Goal: Information Seeking & Learning: Learn about a topic

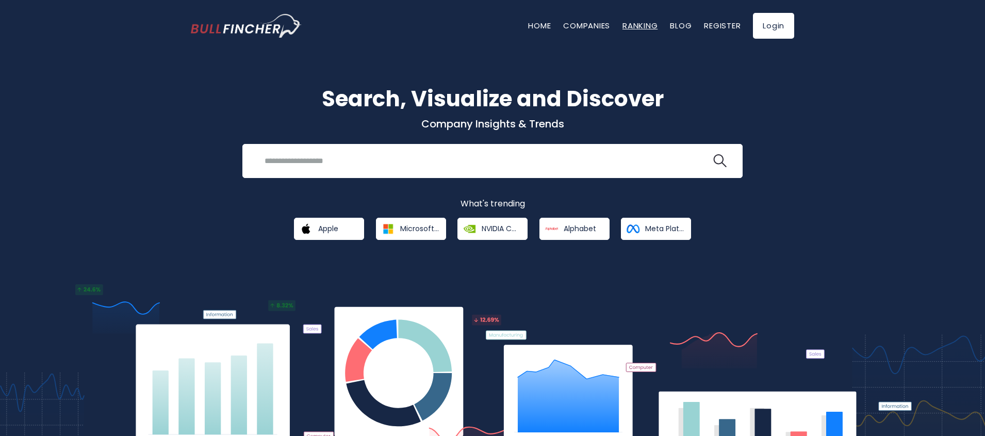
click at [631, 29] on link "Ranking" at bounding box center [640, 25] width 35 height 11
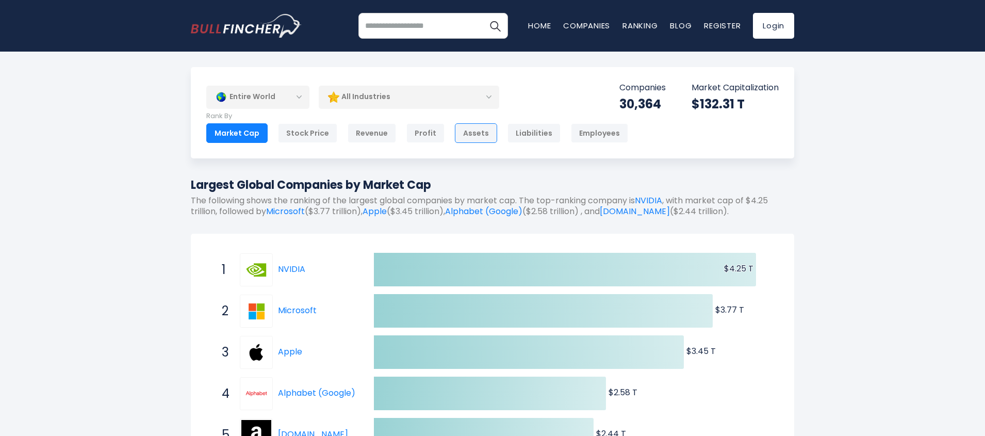
click at [459, 137] on div "Assets" at bounding box center [476, 133] width 42 height 20
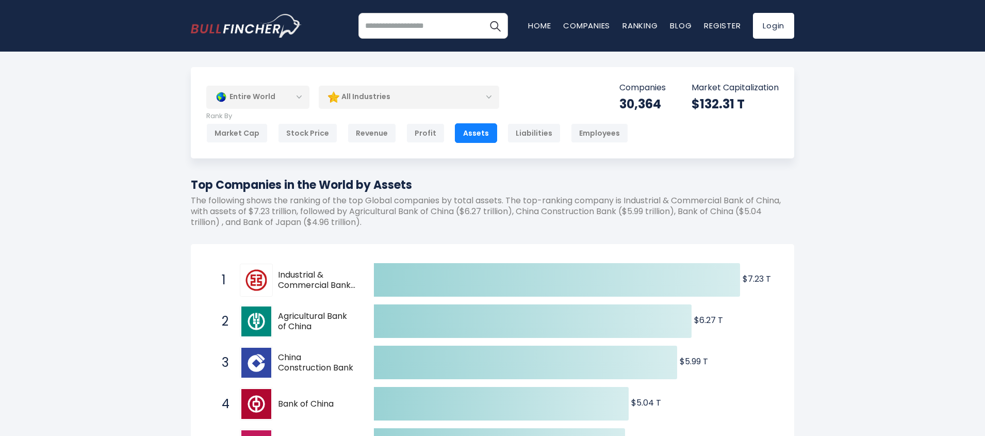
click at [274, 102] on div "Entire World" at bounding box center [257, 97] width 103 height 24
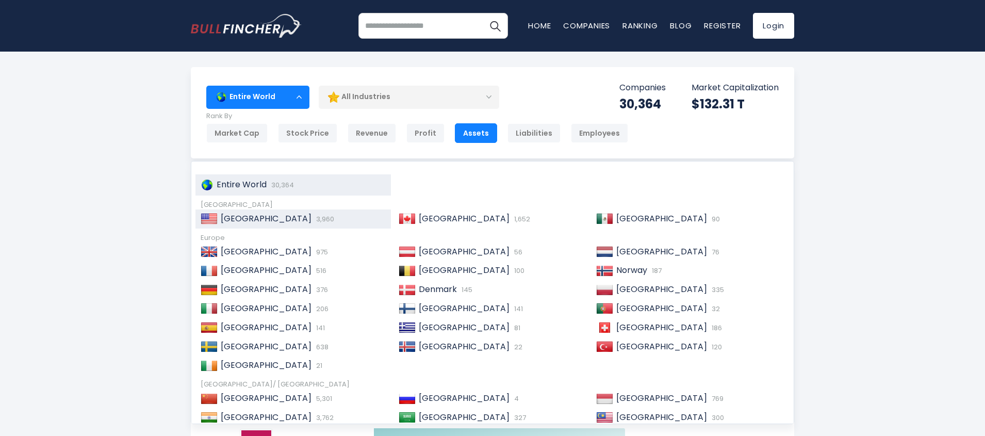
click at [268, 217] on span "[GEOGRAPHIC_DATA]" at bounding box center [266, 219] width 91 height 12
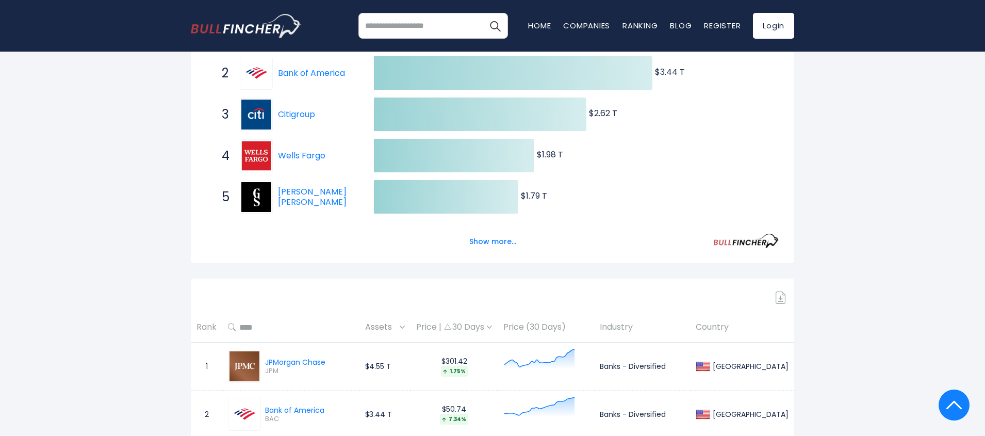
scroll to position [248, 0]
